Goal: Navigation & Orientation: Find specific page/section

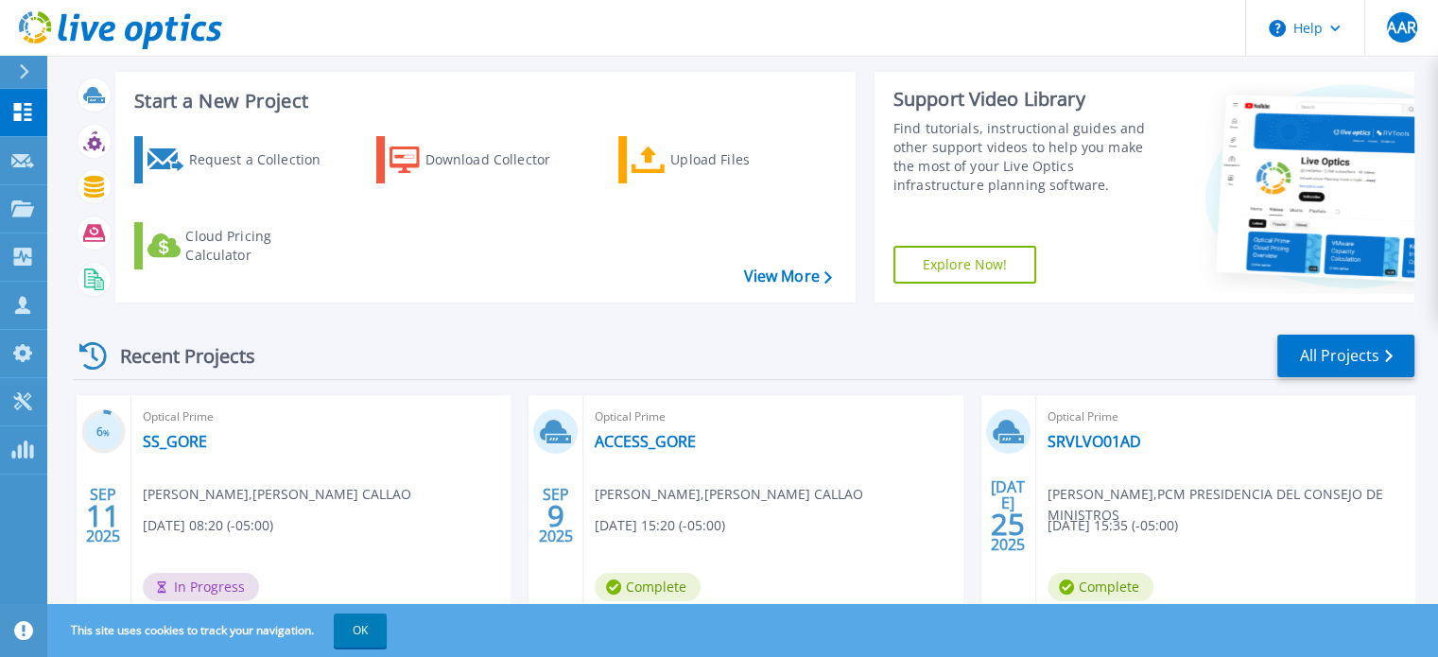
drag, startPoint x: 374, startPoint y: 632, endPoint x: 405, endPoint y: 585, distance: 56.1
click at [374, 632] on button "OK" at bounding box center [360, 631] width 53 height 34
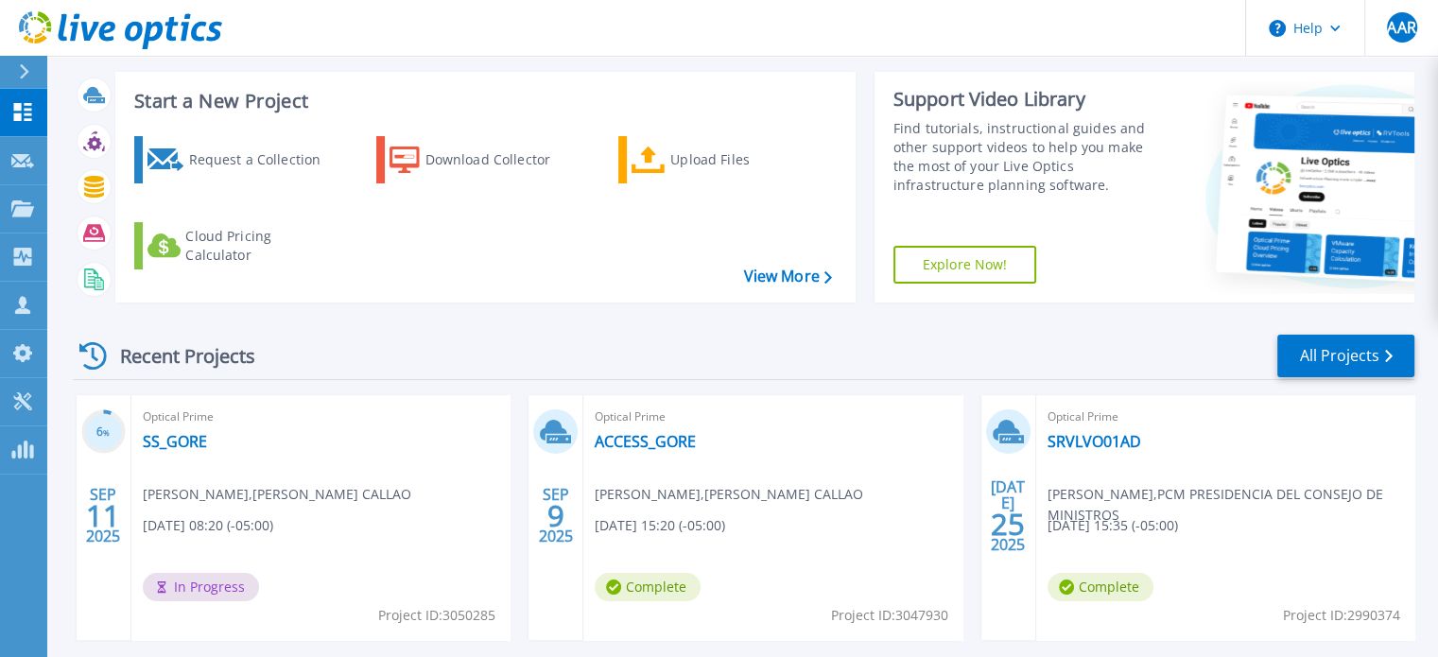
scroll to position [378, 0]
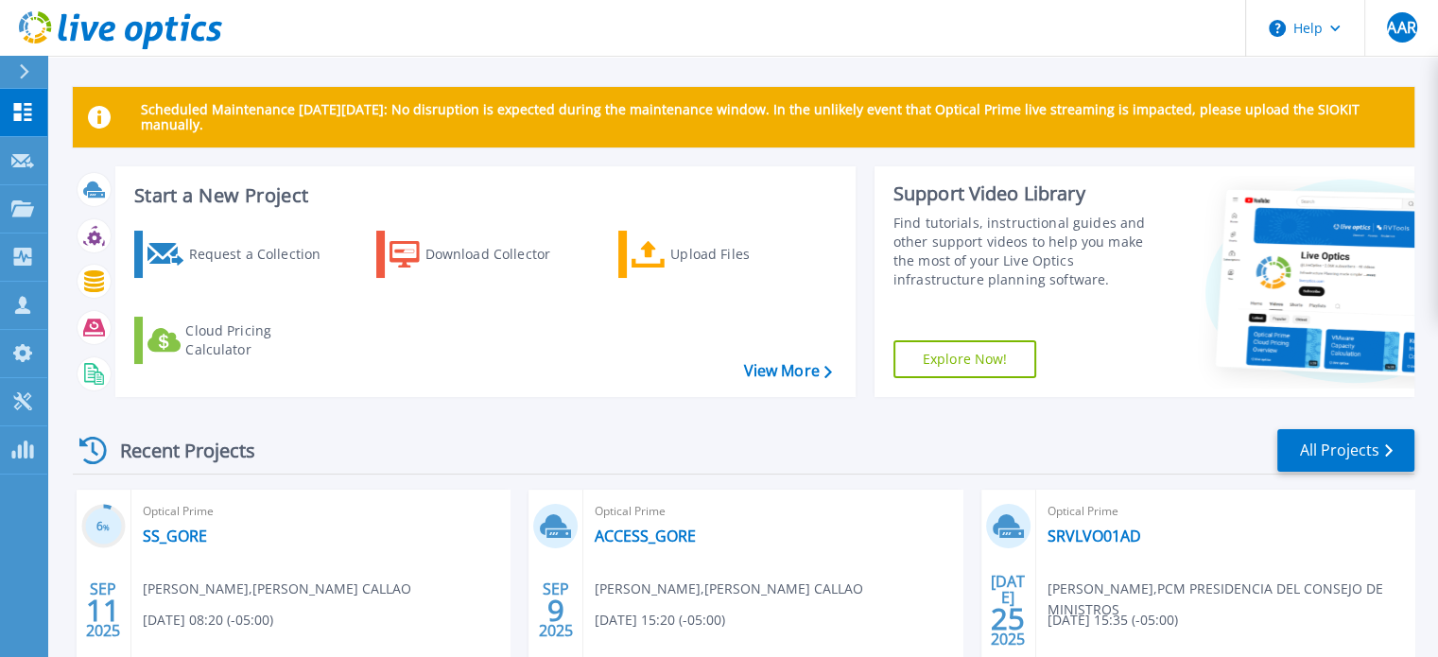
click at [208, 127] on p "Scheduled Maintenance [DATE][DATE]: No disruption is expected during the mainte…" at bounding box center [770, 117] width 1258 height 30
click at [15, 449] on icon at bounding box center [22, 450] width 23 height 18
click at [26, 390] on link "Tools Tools" at bounding box center [23, 402] width 47 height 48
